Goal: Transaction & Acquisition: Purchase product/service

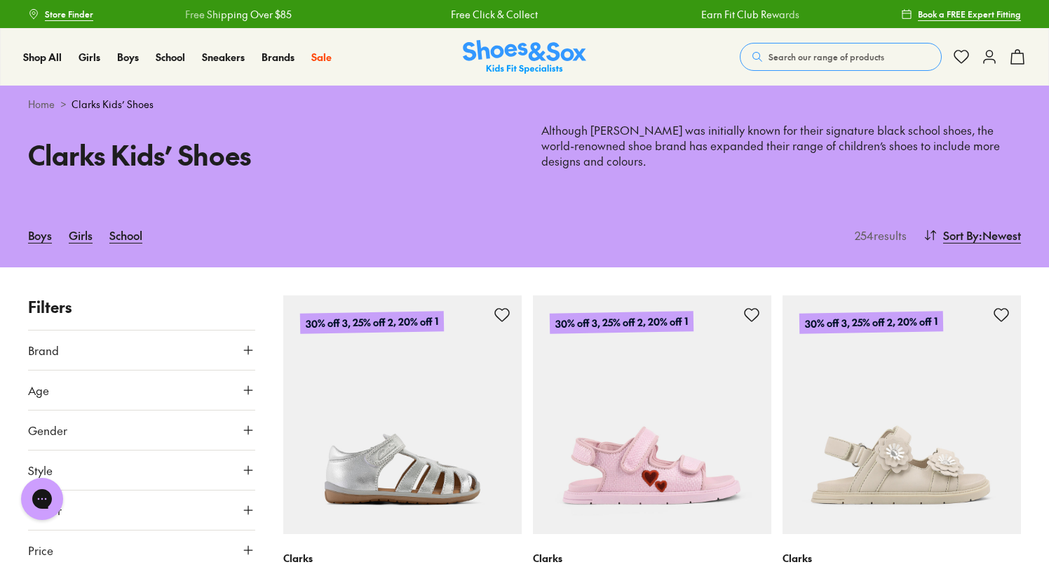
click at [52, 10] on span "Store Finder" at bounding box center [69, 14] width 48 height 13
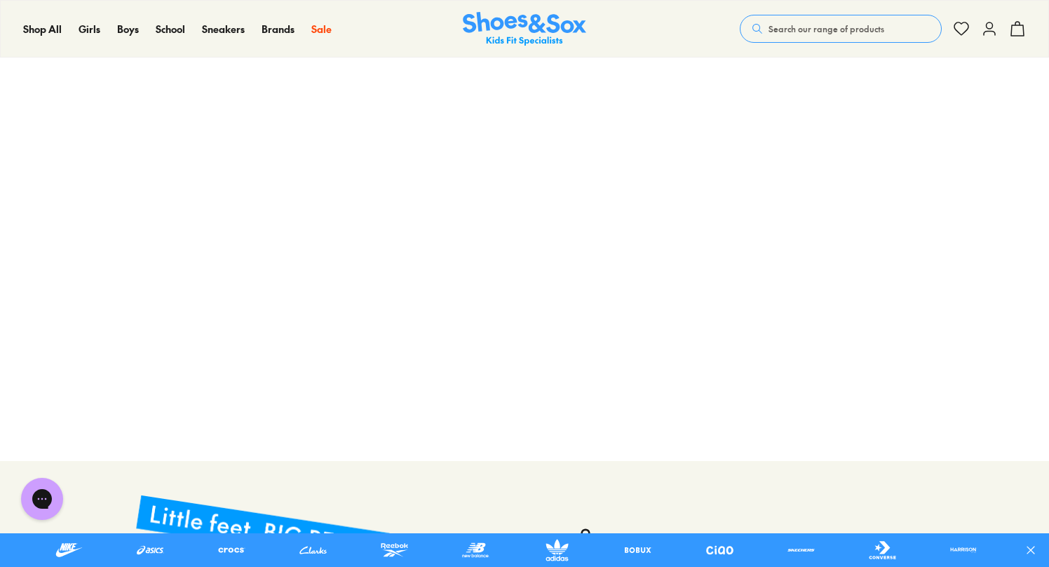
scroll to position [351, 0]
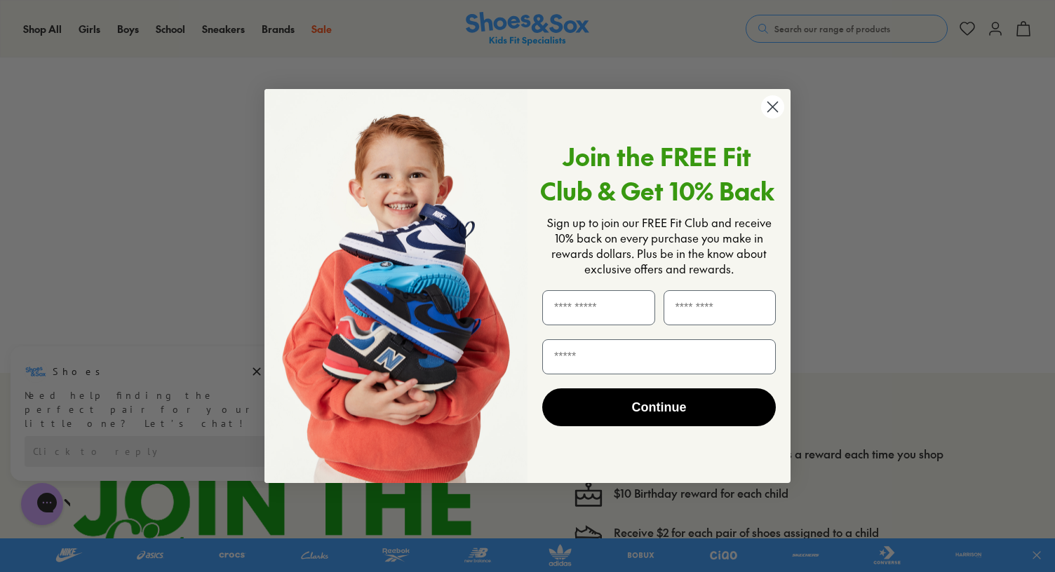
click at [772, 106] on icon "Close dialog" at bounding box center [773, 107] width 10 height 10
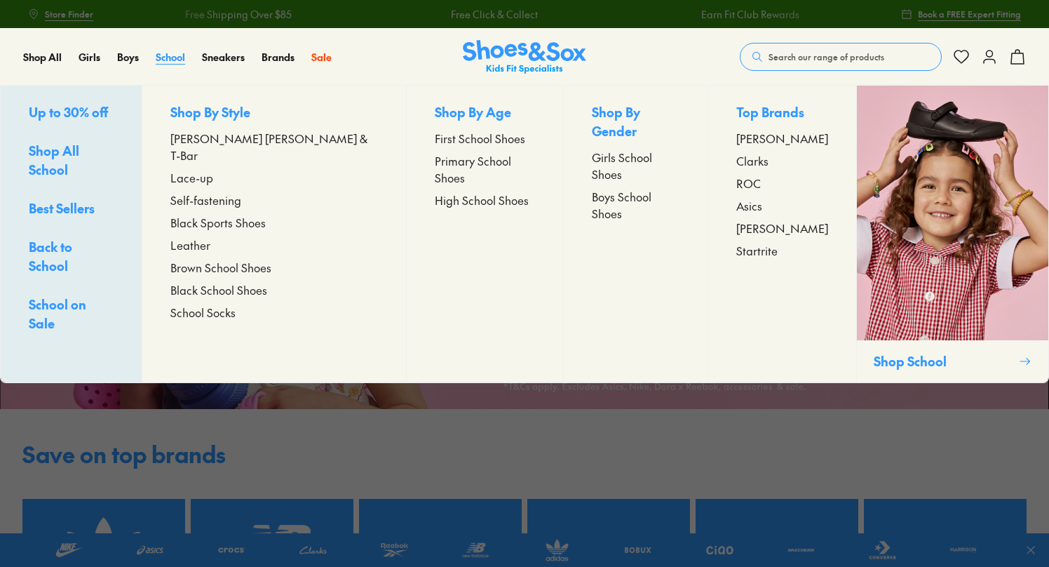
click at [174, 56] on span "School" at bounding box center [170, 57] width 29 height 14
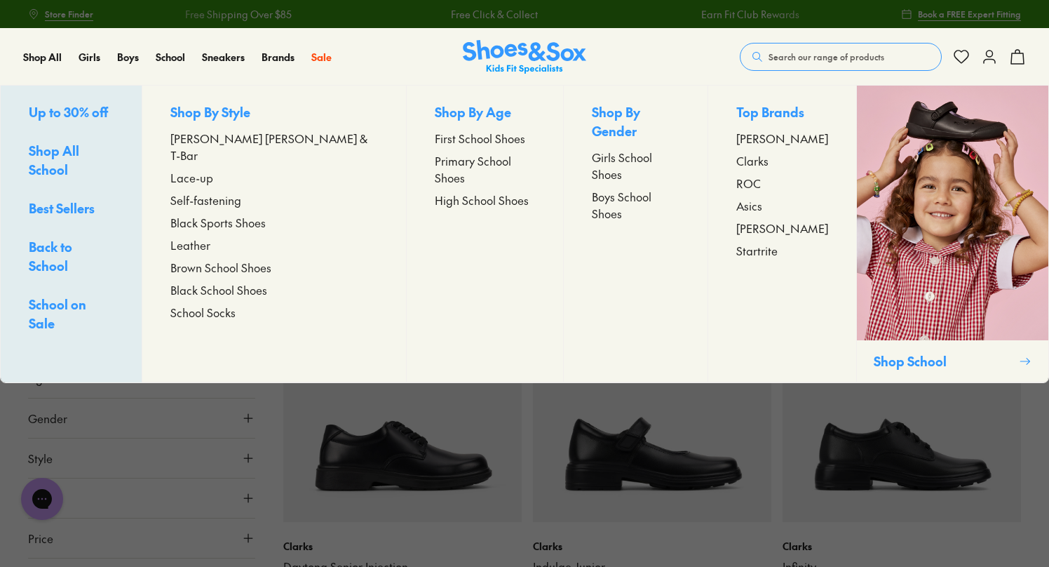
click at [245, 140] on span "[PERSON_NAME] [PERSON_NAME] & T-Bar" at bounding box center [274, 147] width 208 height 34
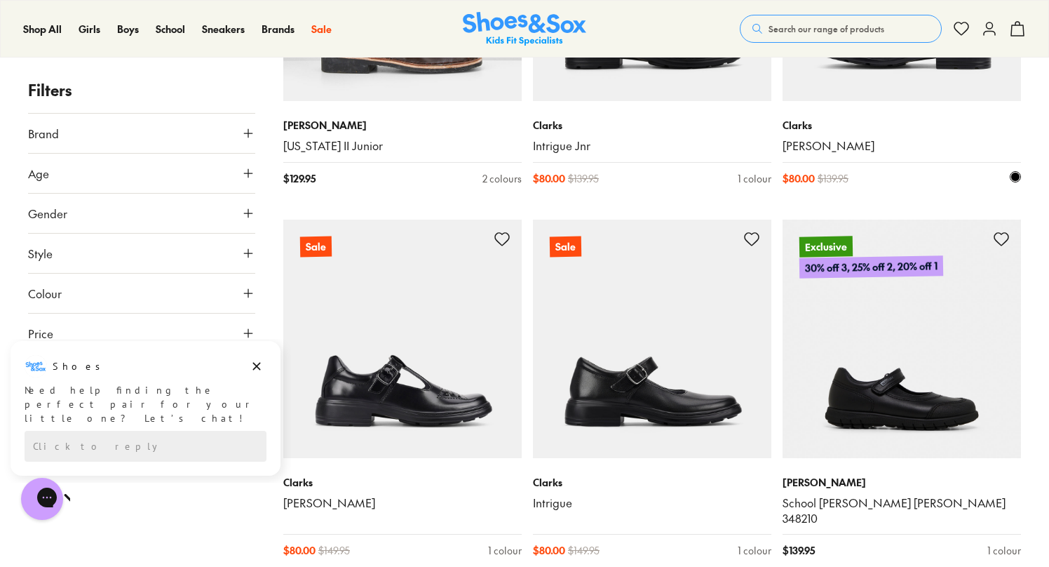
scroll to position [1893, 0]
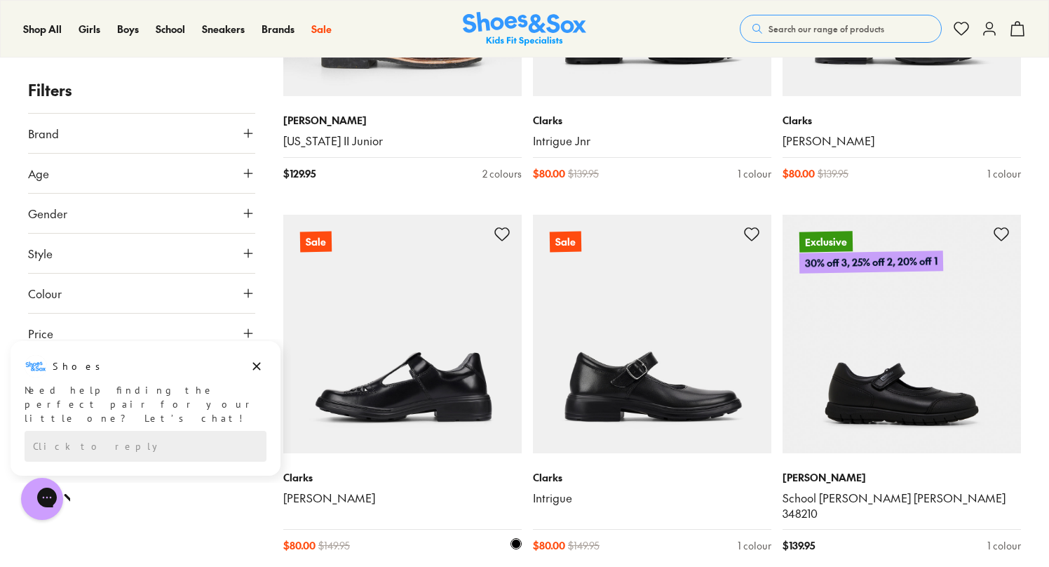
click at [443, 353] on img at bounding box center [402, 334] width 238 height 238
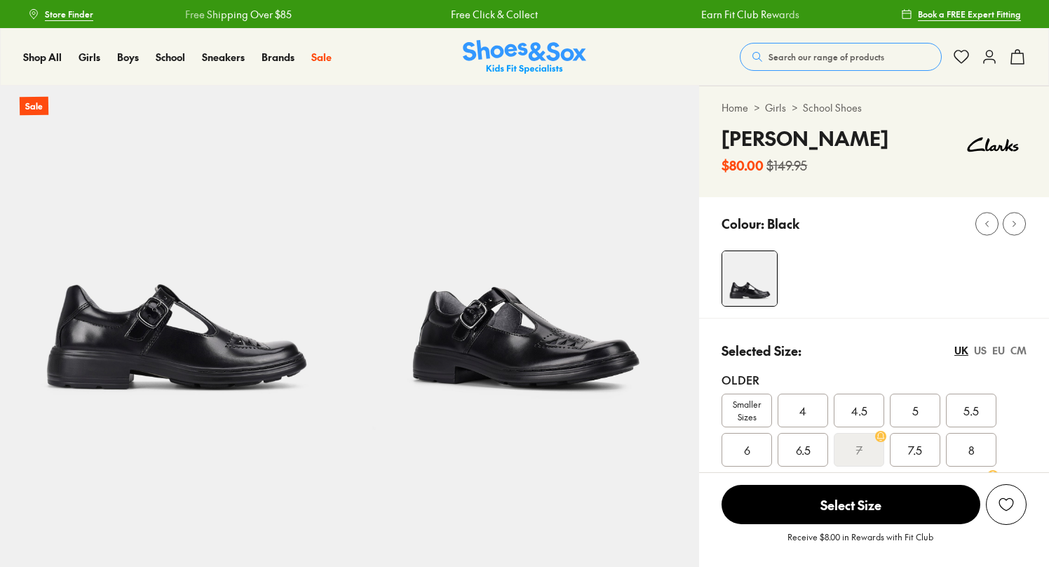
click at [916, 407] on span "5" at bounding box center [915, 410] width 6 height 17
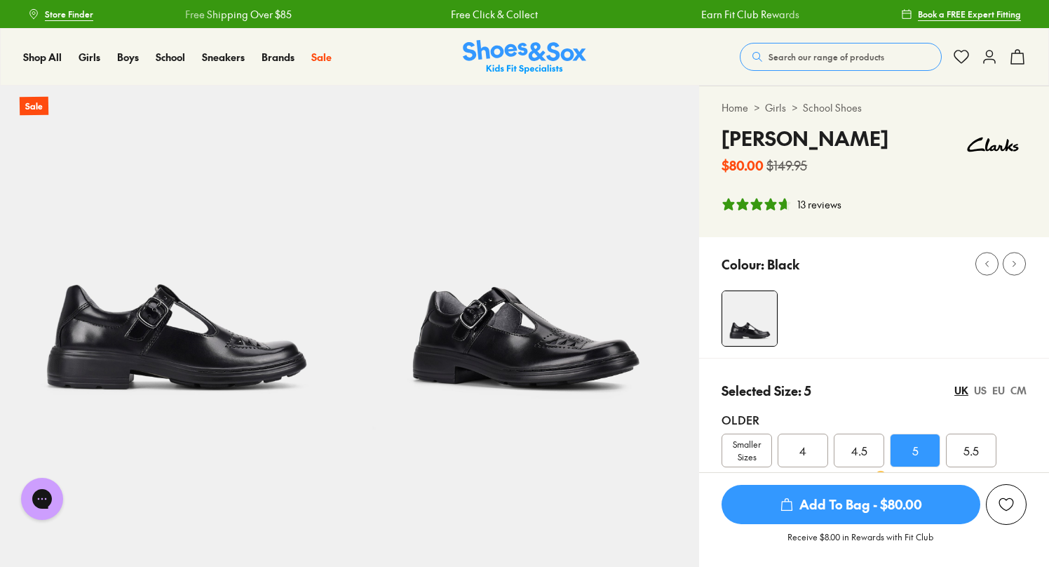
select select "*"
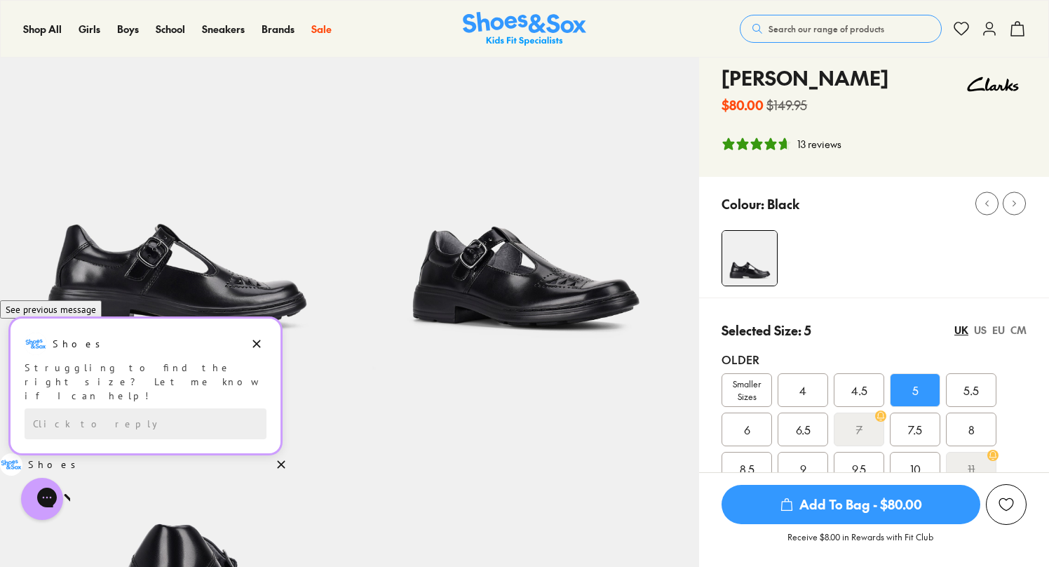
scroll to position [140, 0]
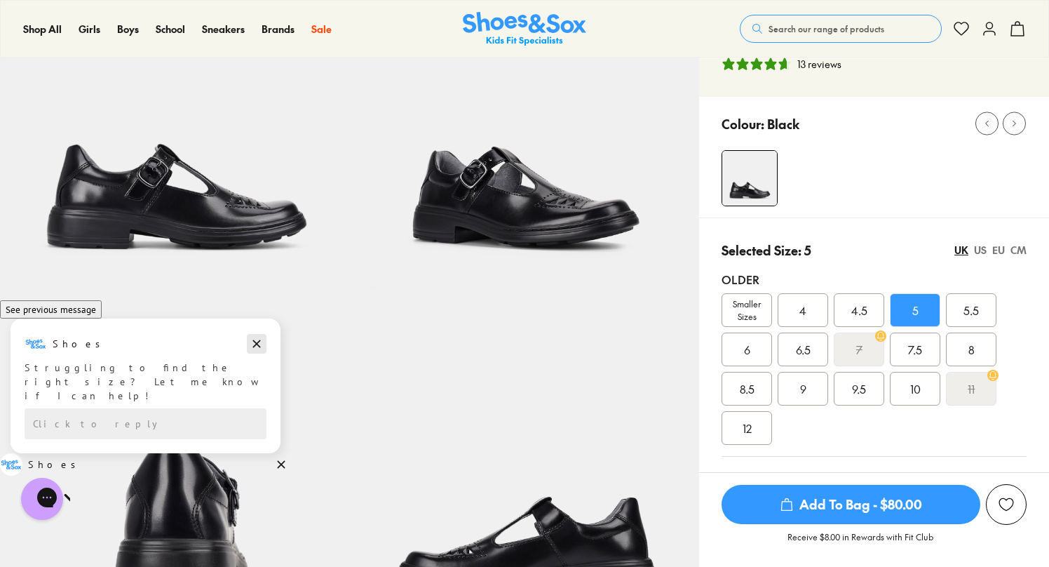
click at [259, 348] on icon "Dismiss campaign" at bounding box center [257, 344] width 8 height 8
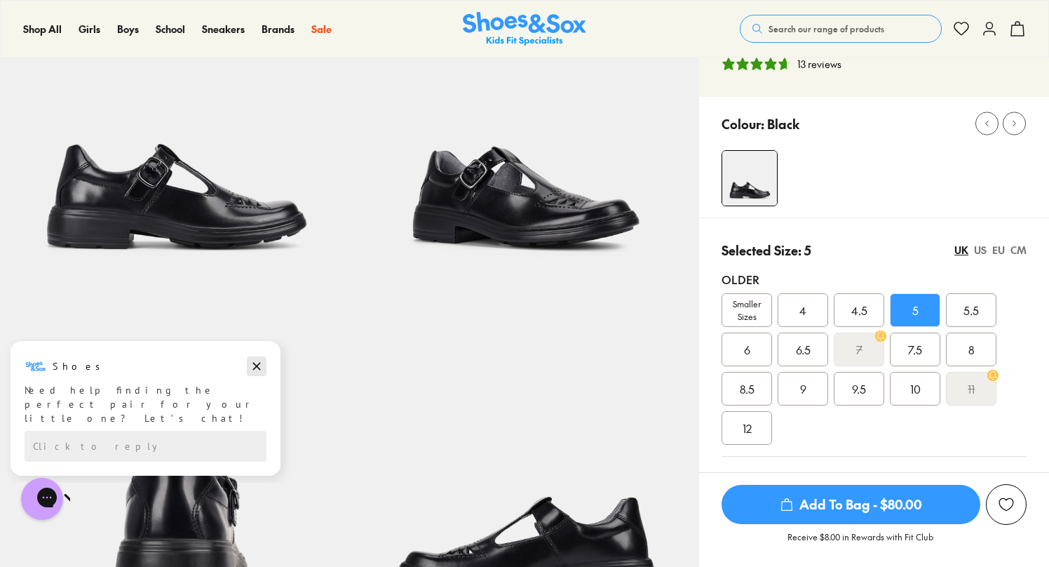
click at [259, 364] on icon "Dismiss campaign" at bounding box center [257, 367] width 8 height 8
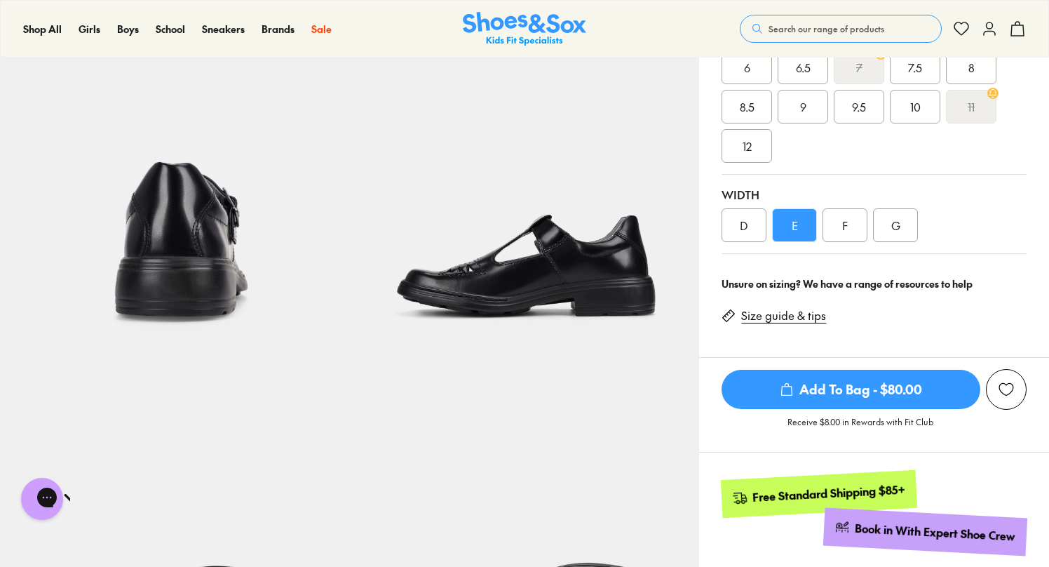
scroll to position [421, 0]
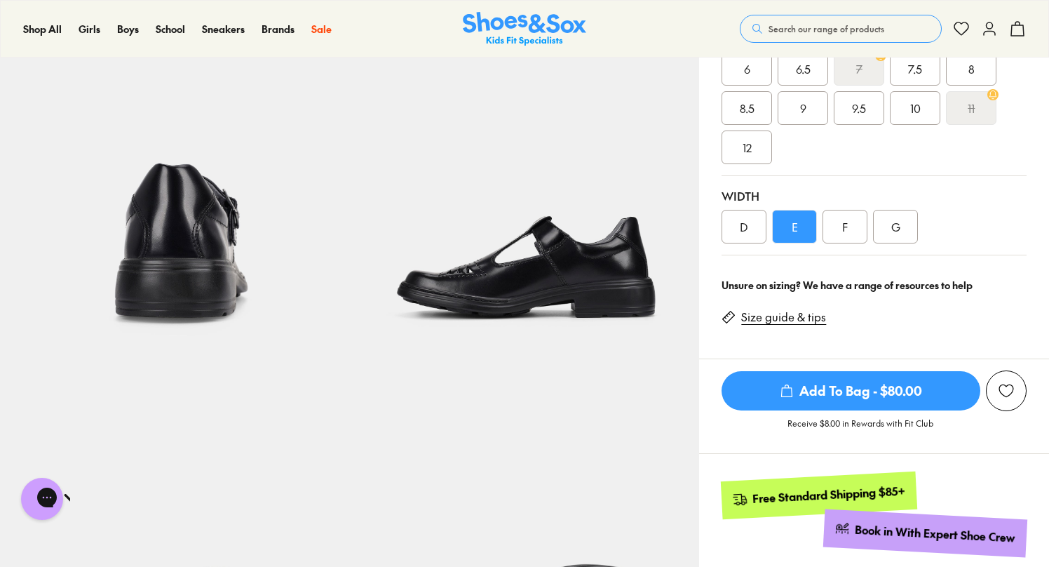
click at [531, 245] on img at bounding box center [525, 190] width 350 height 350
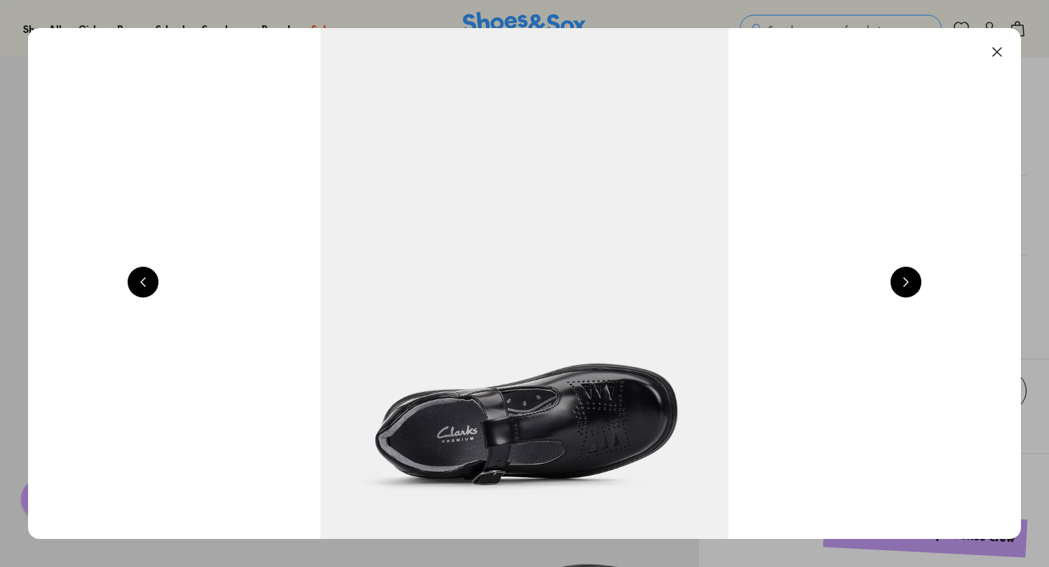
scroll to position [0, 3994]
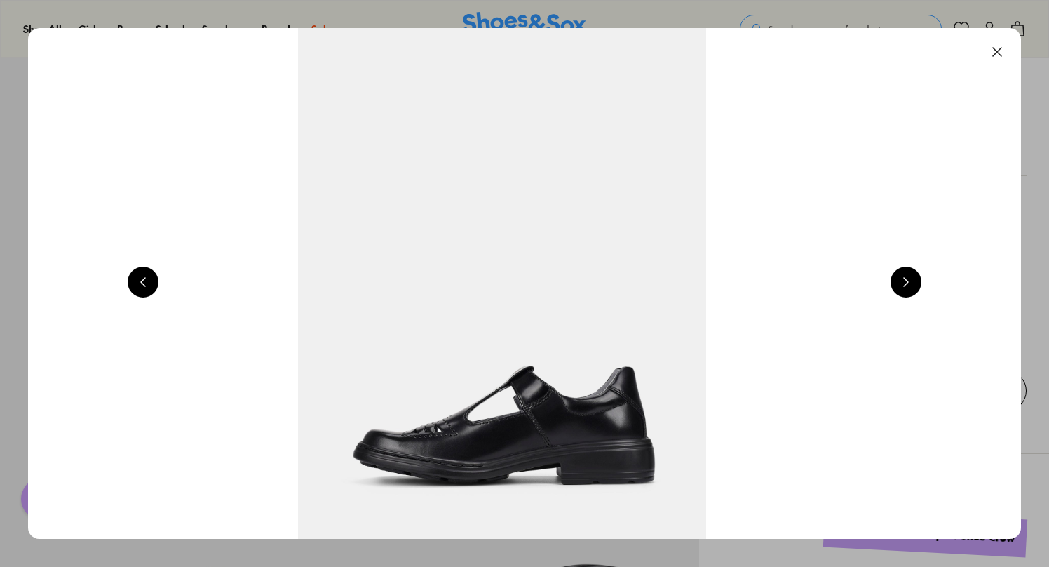
click at [921, 277] on button at bounding box center [906, 281] width 31 height 31
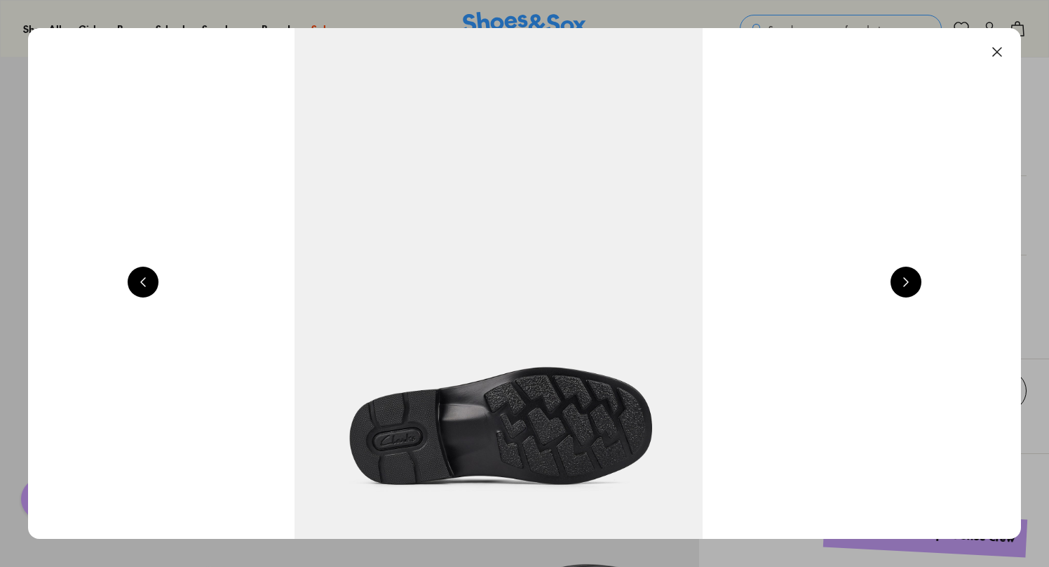
scroll to position [0, 4992]
click at [921, 278] on button at bounding box center [906, 281] width 31 height 31
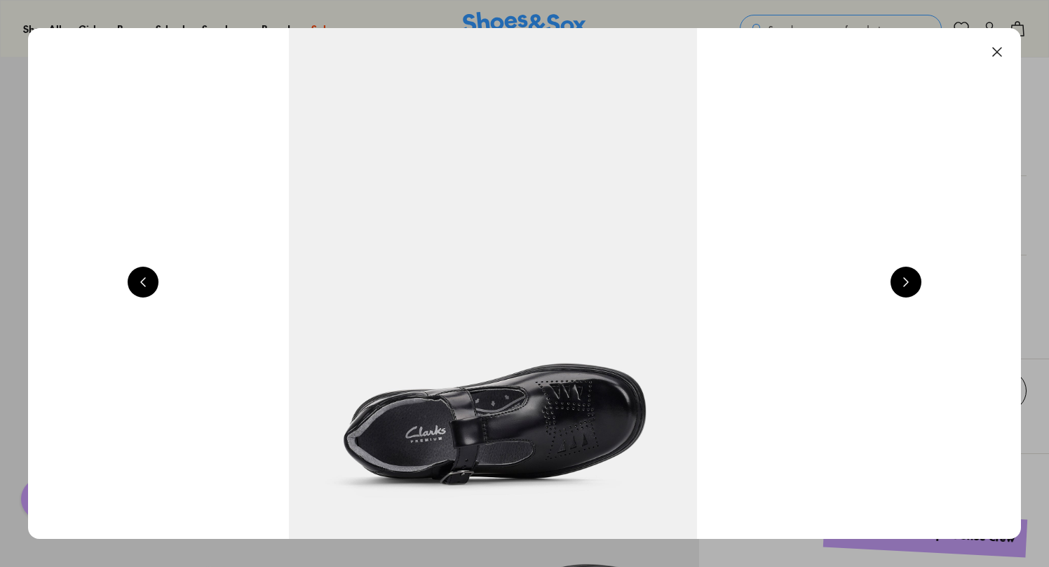
scroll to position [0, 5991]
click at [921, 280] on button at bounding box center [906, 281] width 31 height 31
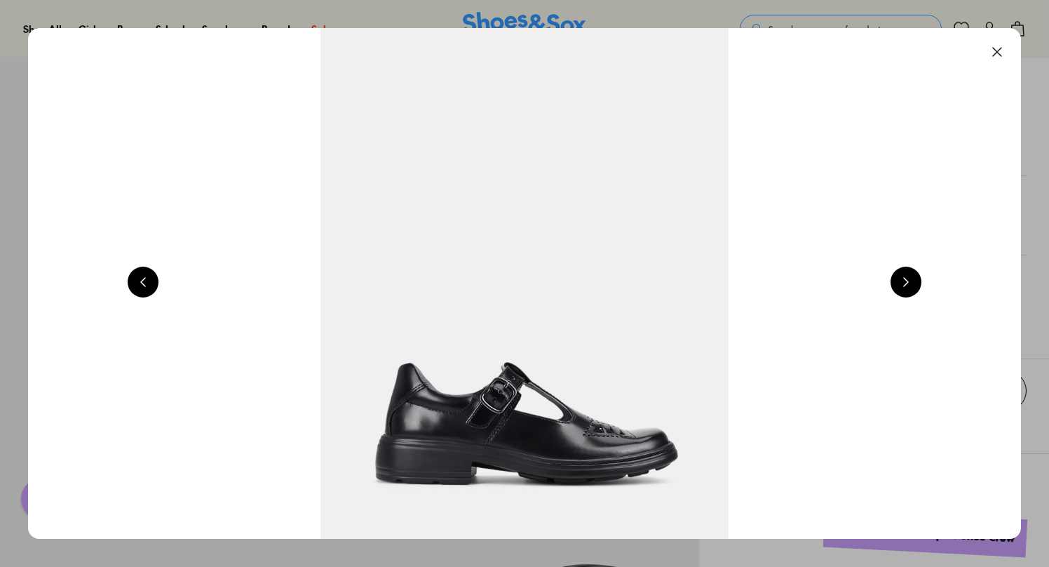
scroll to position [0, 998]
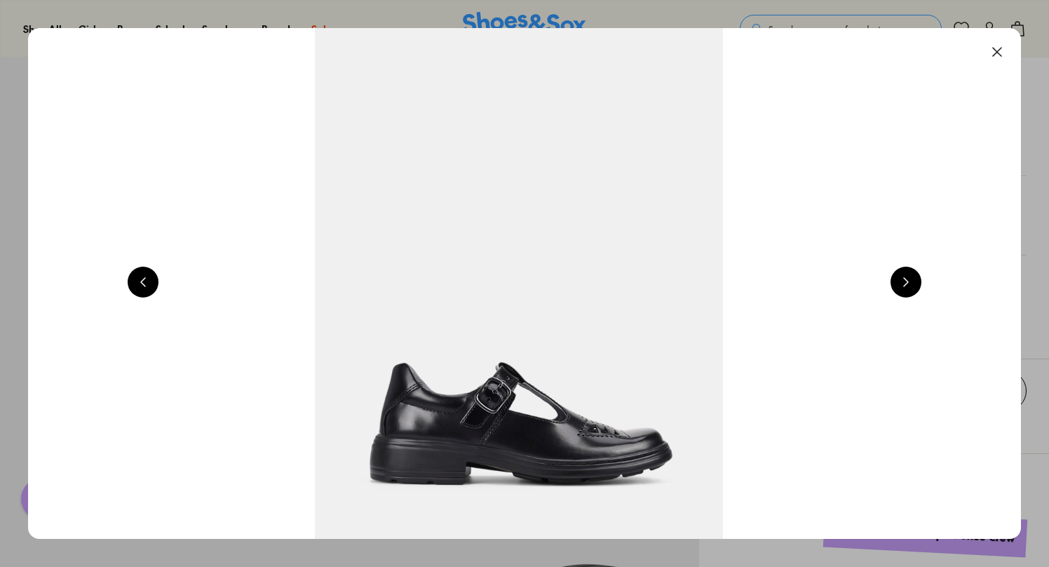
click at [921, 280] on button at bounding box center [906, 281] width 31 height 31
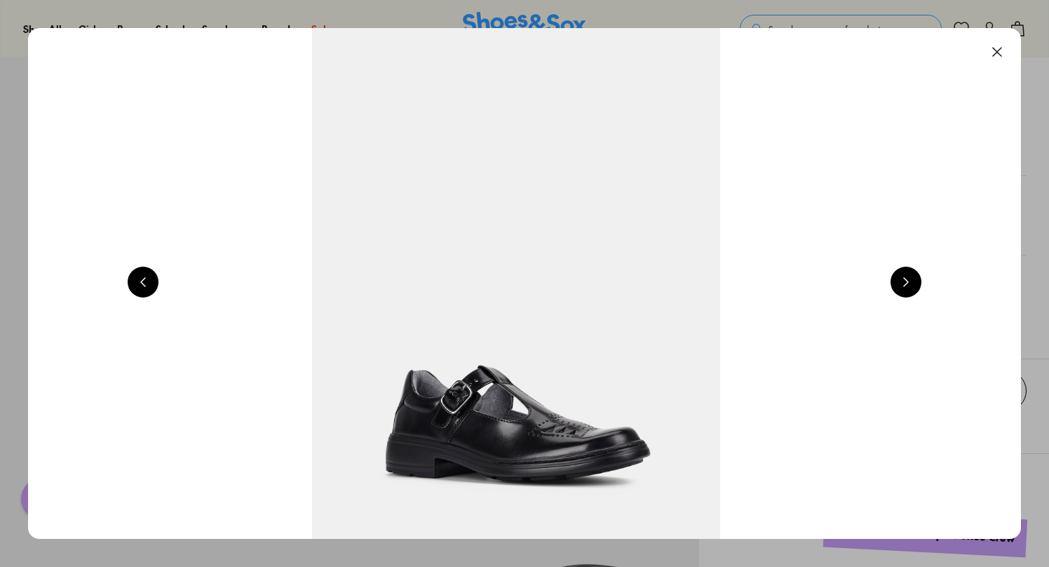
scroll to position [0, 1997]
click at [1005, 45] on button at bounding box center [997, 51] width 31 height 31
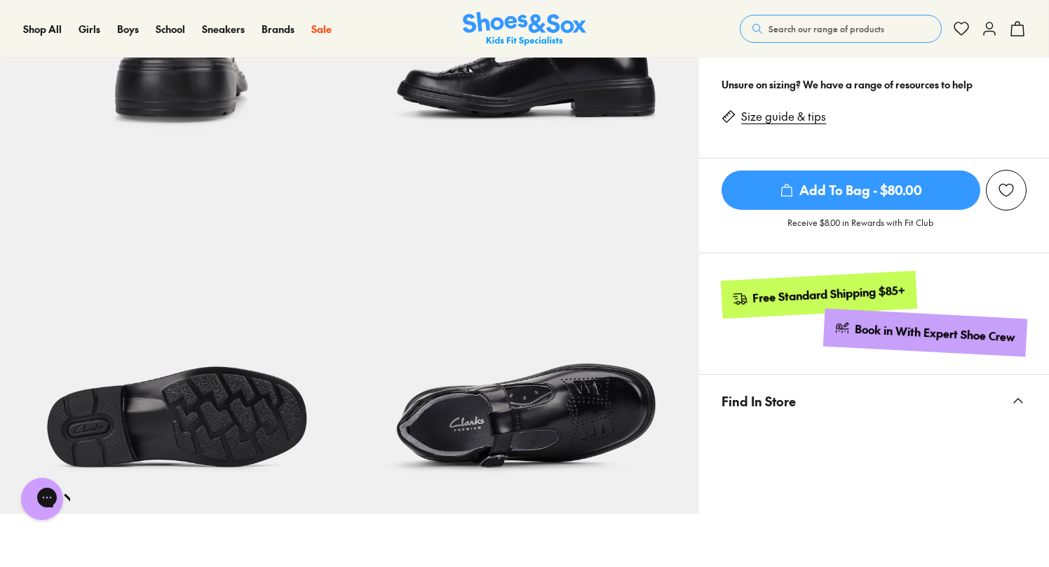
scroll to position [631, 0]
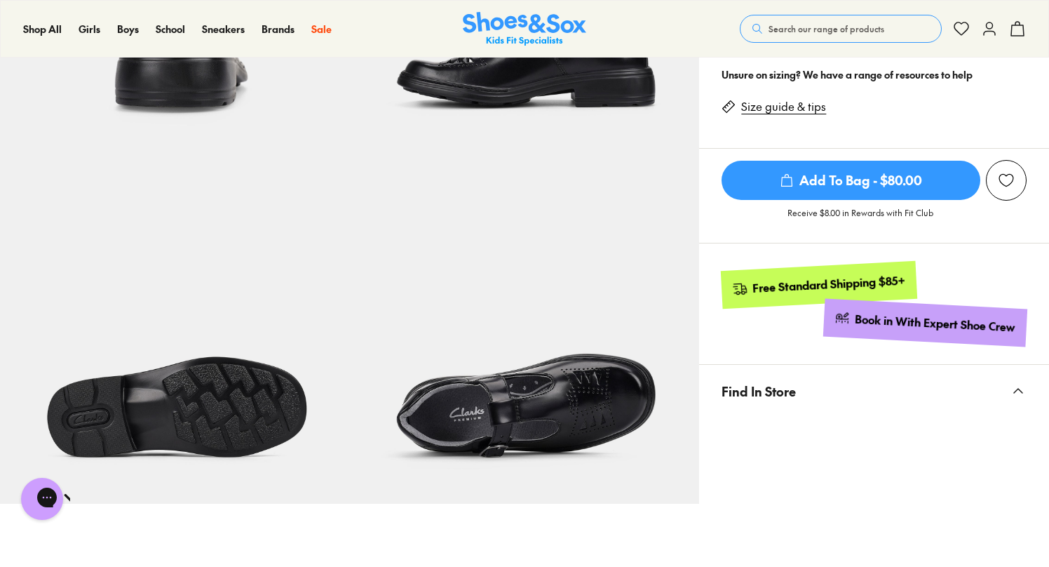
click at [879, 180] on span "Add To Bag - $80.00" at bounding box center [851, 180] width 259 height 39
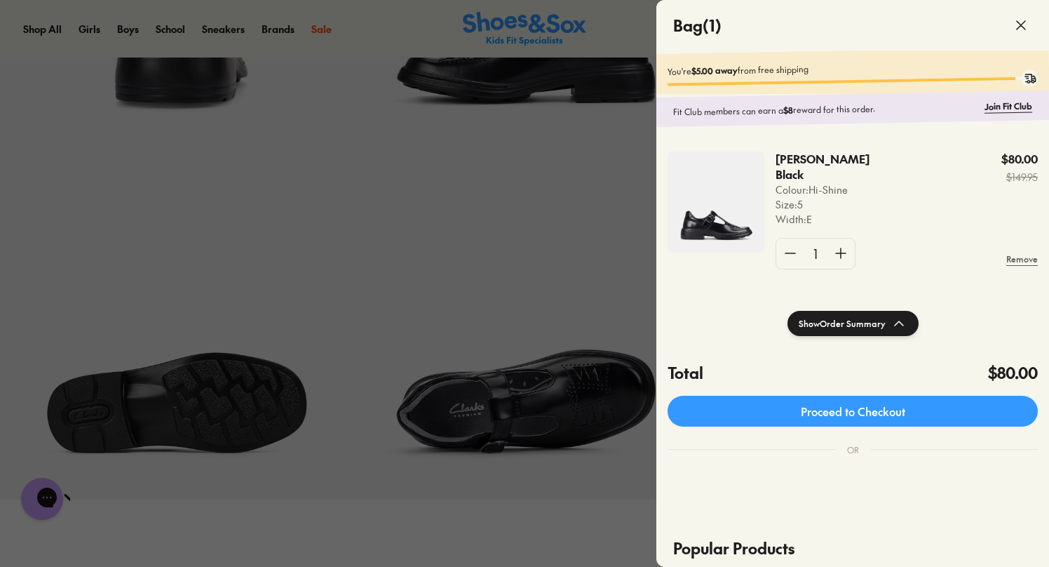
scroll to position [841, 0]
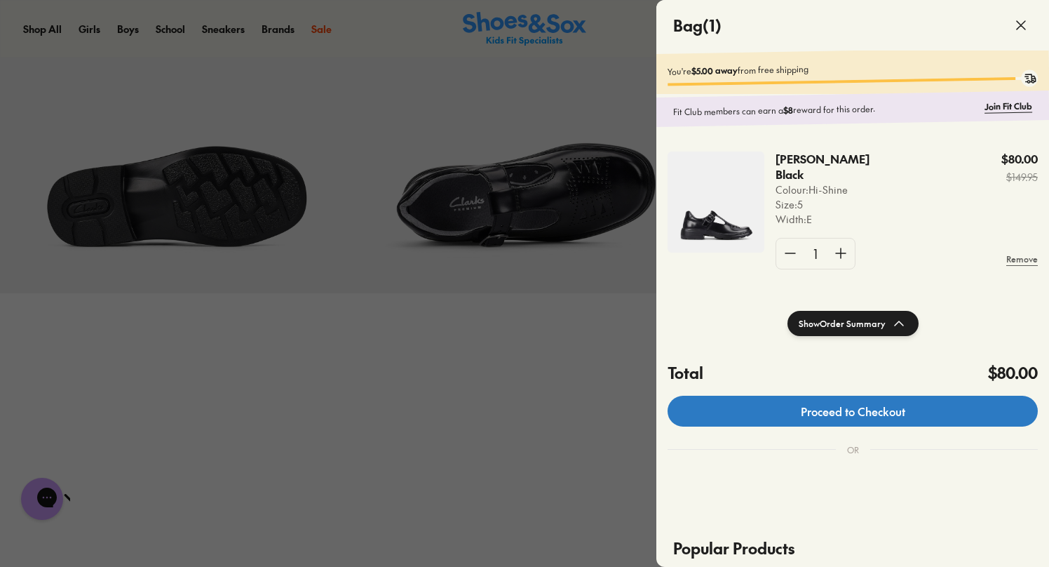
click at [886, 412] on link "Proceed to Checkout" at bounding box center [853, 410] width 370 height 31
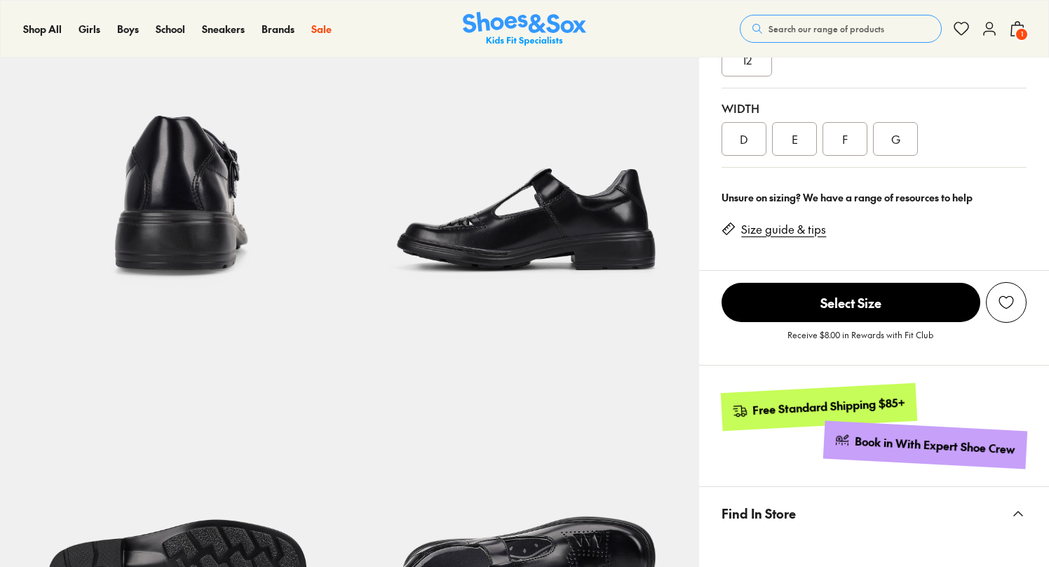
select select "*"
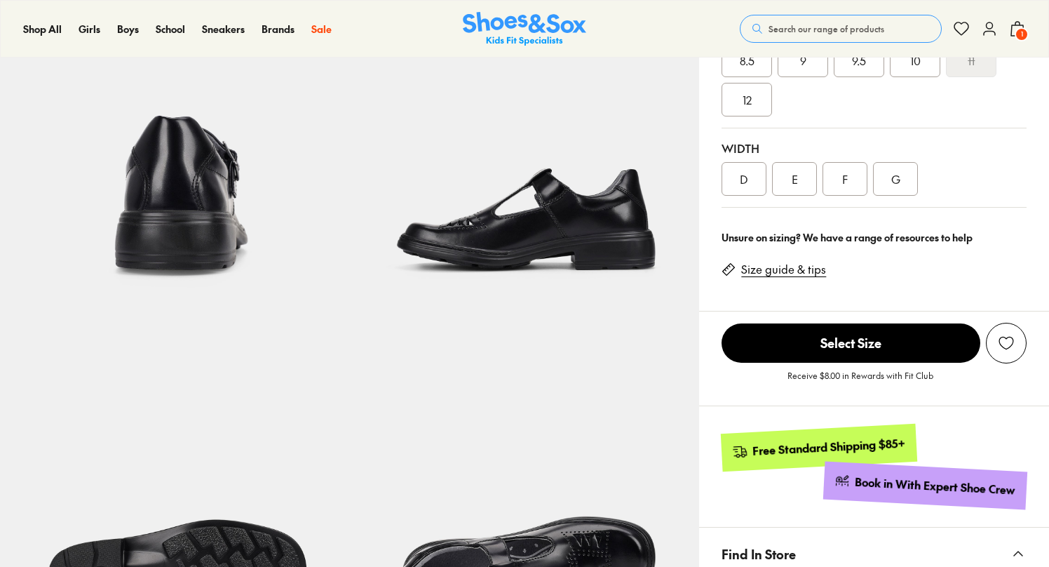
scroll to position [421, 0]
